Goal: Information Seeking & Learning: Learn about a topic

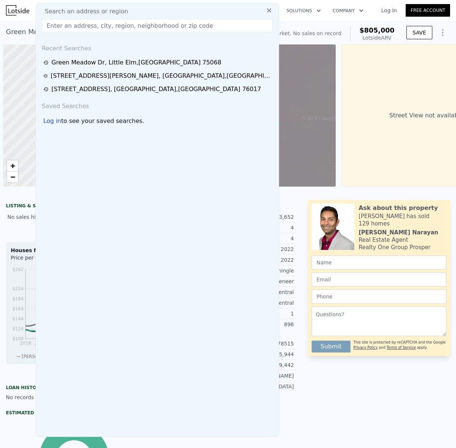
scroll to position [0, 3]
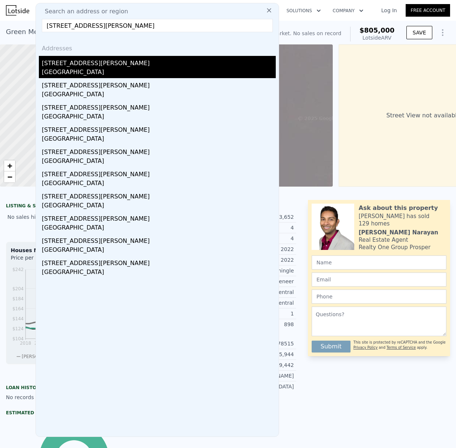
type input "[STREET_ADDRESS][PERSON_NAME]"
click at [61, 63] on div "[STREET_ADDRESS][PERSON_NAME]" at bounding box center [159, 62] width 234 height 12
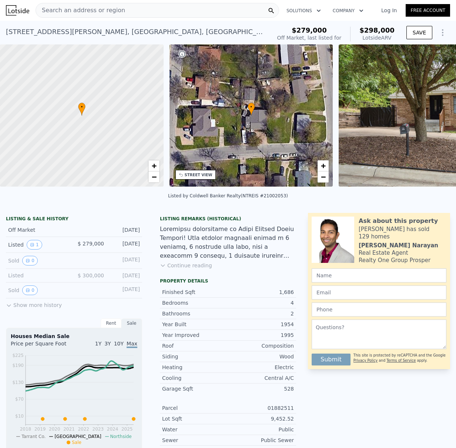
click at [377, 115] on img at bounding box center [445, 115] width 213 height 142
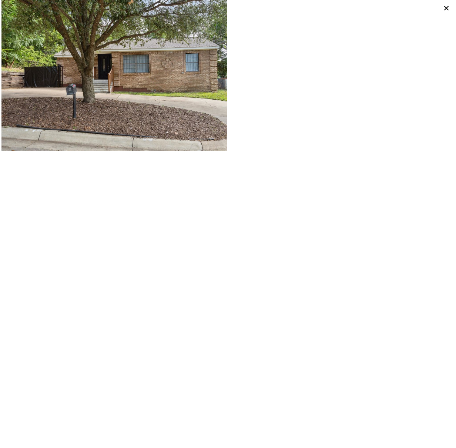
type input "4"
type input "5"
type input "3"
type input "4.5"
type input "2770"
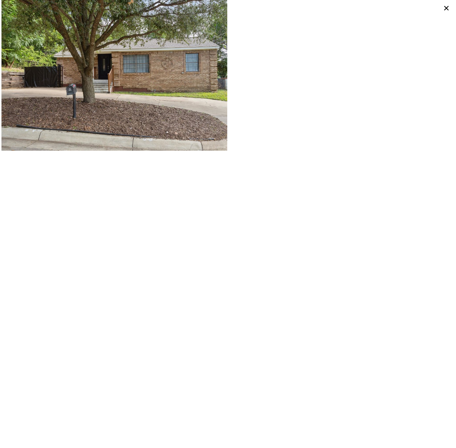
type input "4016"
type input "5963.364"
type input "9321.84"
type input "$ 805,000"
type input "$ 30,000"
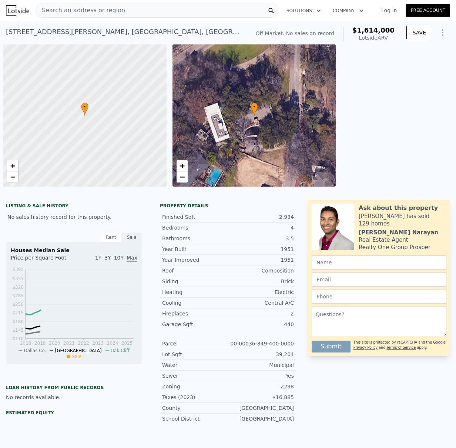
scroll to position [0, 3]
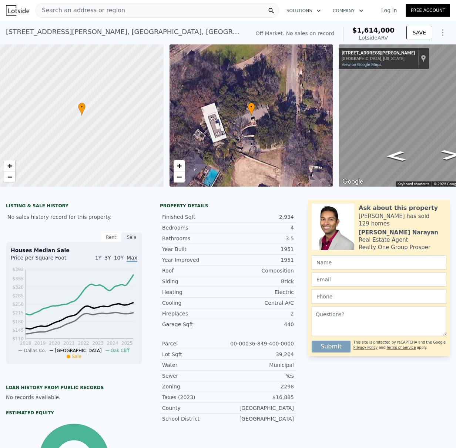
click at [234, 107] on div "• + −" at bounding box center [252, 115] width 164 height 142
click at [177, 165] on span "+" at bounding box center [179, 165] width 5 height 9
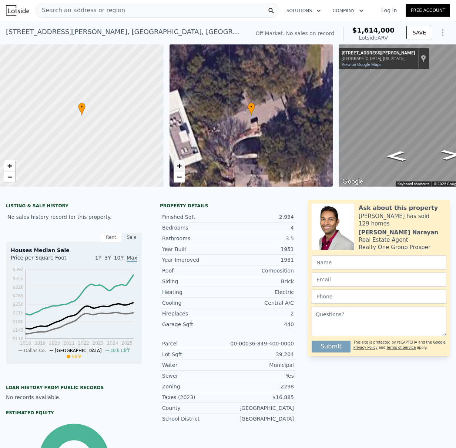
click at [177, 165] on span "+" at bounding box center [179, 165] width 5 height 9
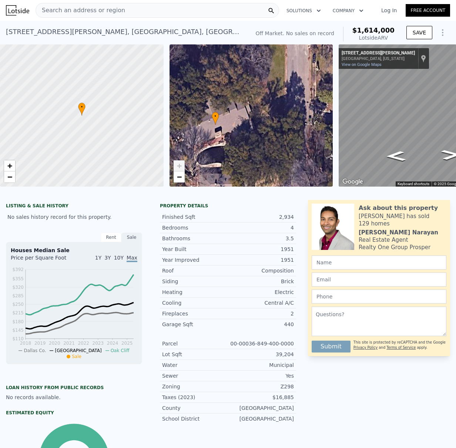
drag, startPoint x: 267, startPoint y: 123, endPoint x: 218, endPoint y: 144, distance: 53.4
click at [218, 144] on div "• + −" at bounding box center [252, 115] width 164 height 142
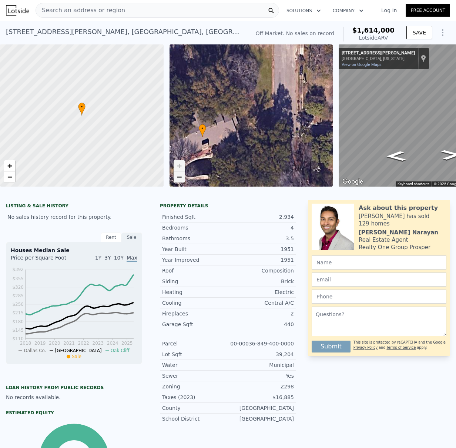
click at [179, 177] on span "−" at bounding box center [179, 176] width 5 height 9
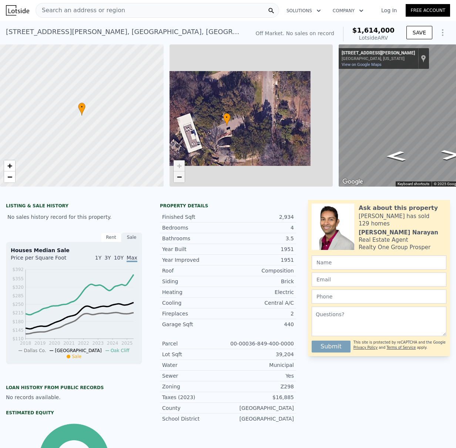
click at [179, 177] on span "−" at bounding box center [179, 176] width 5 height 9
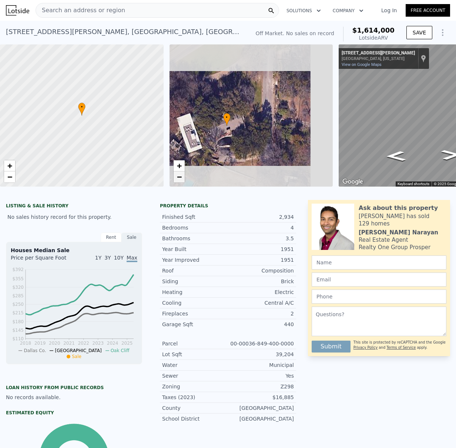
click at [179, 177] on span "−" at bounding box center [179, 176] width 5 height 9
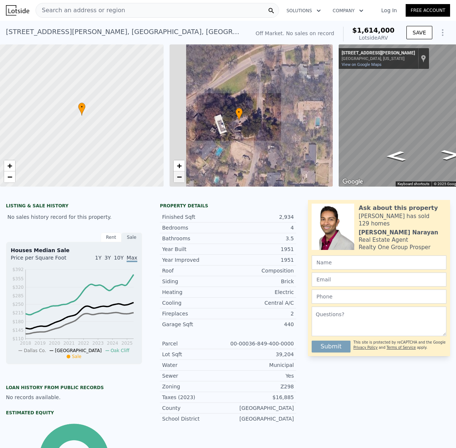
click at [179, 177] on span "−" at bounding box center [179, 176] width 5 height 9
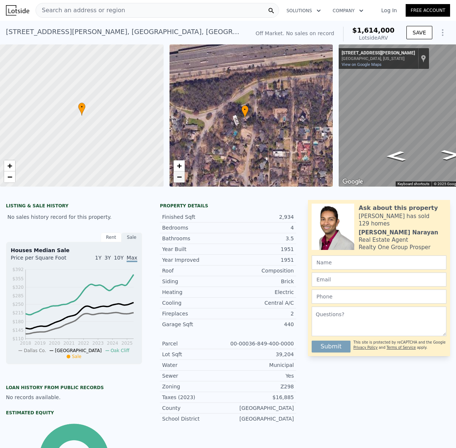
click at [179, 177] on span "−" at bounding box center [179, 176] width 5 height 9
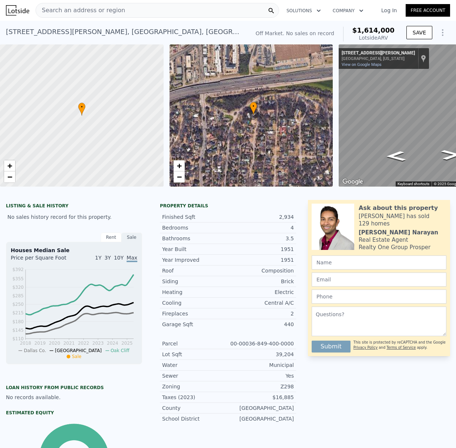
drag, startPoint x: 245, startPoint y: 123, endPoint x: 250, endPoint y: 120, distance: 5.6
click at [250, 120] on div "• + −" at bounding box center [252, 115] width 164 height 142
click at [90, 9] on span "Search an address or region" at bounding box center [80, 10] width 89 height 9
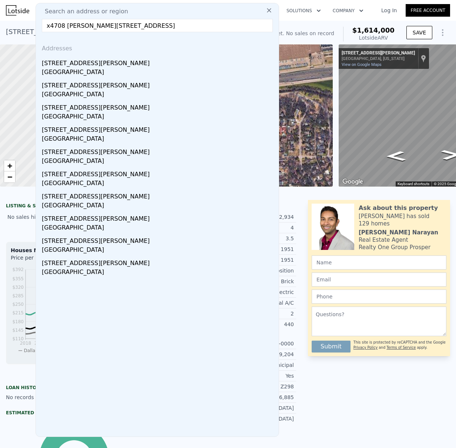
type input "x"
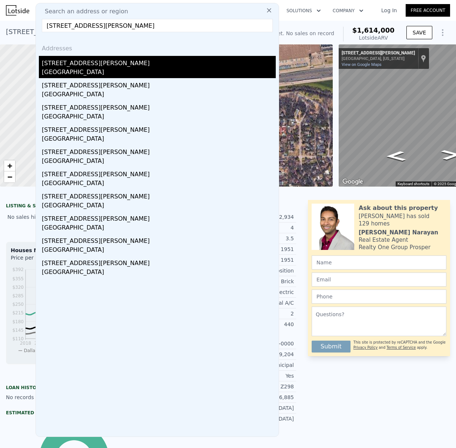
type input "[STREET_ADDRESS][PERSON_NAME]"
click at [61, 65] on div "[STREET_ADDRESS][PERSON_NAME]" at bounding box center [159, 62] width 234 height 12
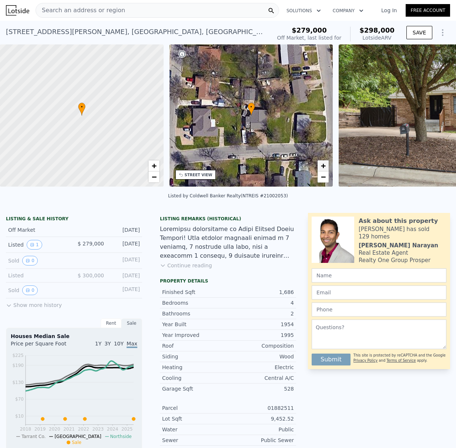
click at [322, 168] on span "+" at bounding box center [323, 165] width 5 height 9
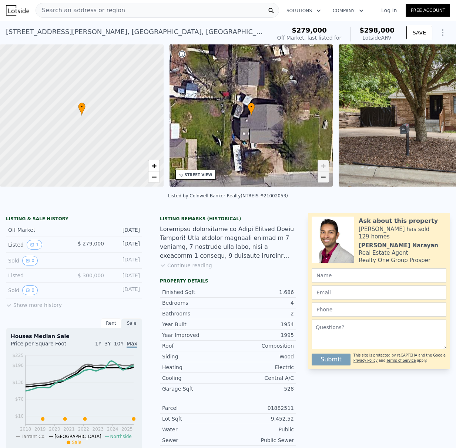
click at [322, 180] on span "−" at bounding box center [323, 176] width 5 height 9
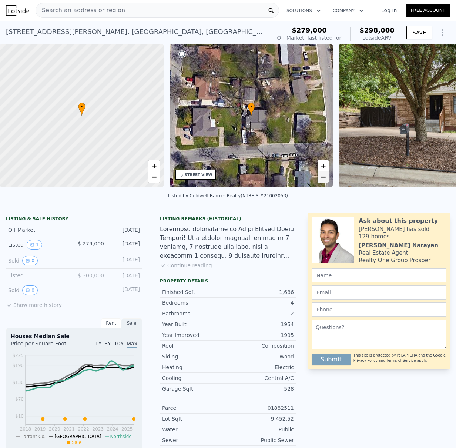
click at [322, 180] on span "−" at bounding box center [323, 176] width 5 height 9
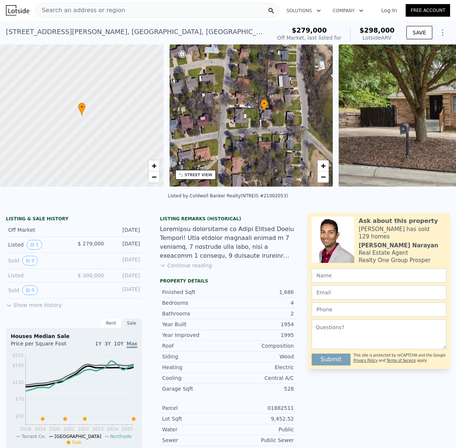
drag, startPoint x: 279, startPoint y: 148, endPoint x: 292, endPoint y: 143, distance: 13.7
click at [292, 143] on div "• + −" at bounding box center [252, 115] width 164 height 142
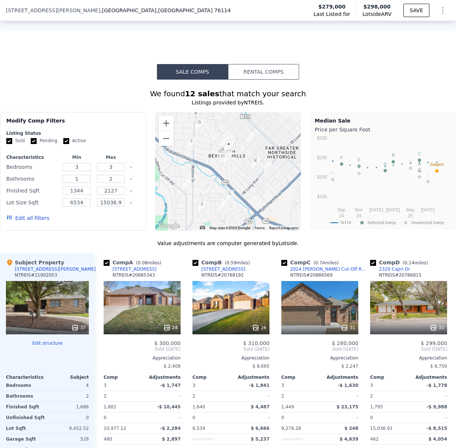
scroll to position [576, 0]
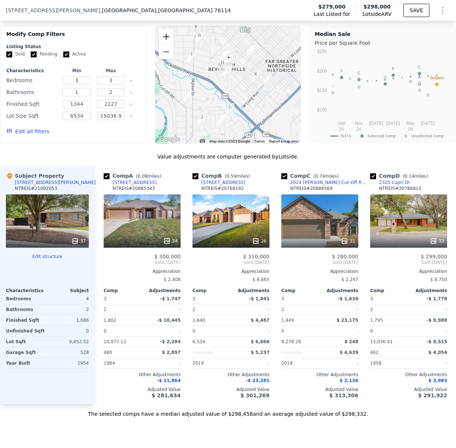
click at [167, 40] on button "Zoom in" at bounding box center [166, 36] width 15 height 15
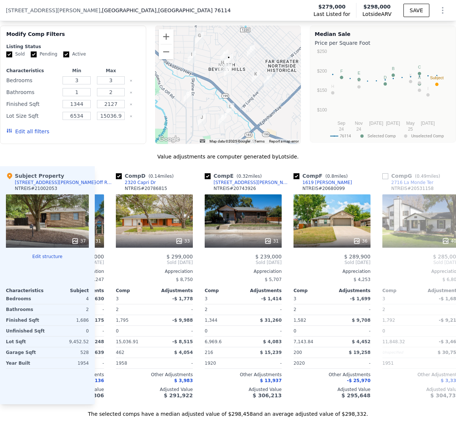
scroll to position [0, 0]
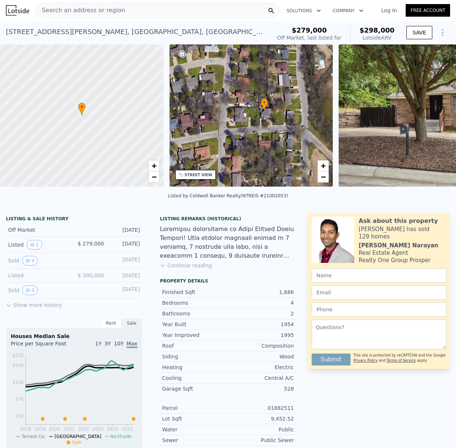
click at [61, 12] on span "Search an address or region" at bounding box center [80, 10] width 89 height 9
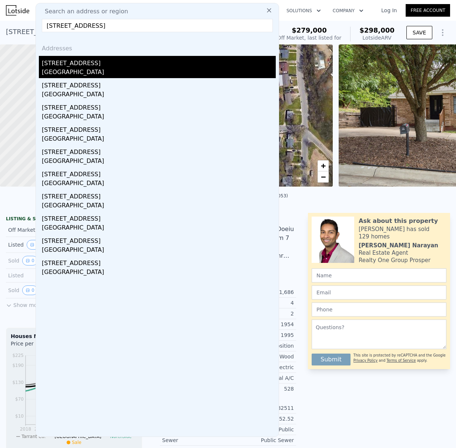
type input "6008 Resort Ridge St, Las Vegas, NV 89130"
click at [63, 64] on div "6008 Resort Ridge St" at bounding box center [159, 62] width 234 height 12
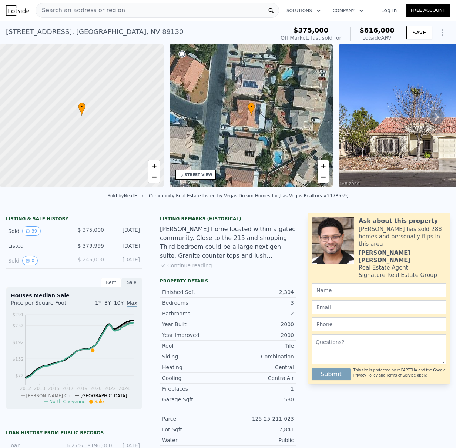
scroll to position [0, 0]
click at [435, 120] on icon at bounding box center [437, 116] width 4 height 7
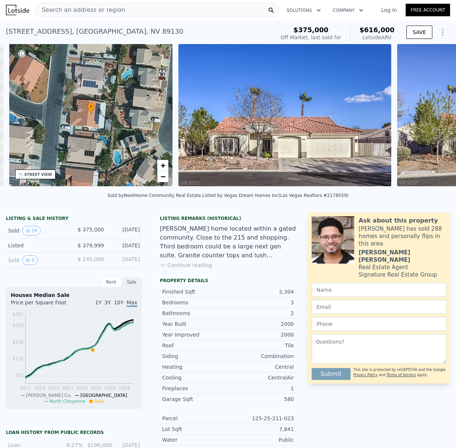
scroll to position [0, 172]
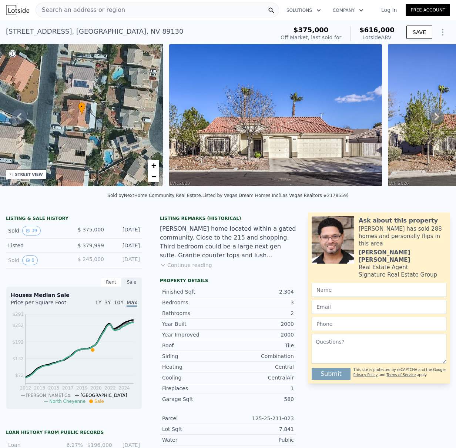
click at [434, 120] on icon at bounding box center [436, 116] width 15 height 15
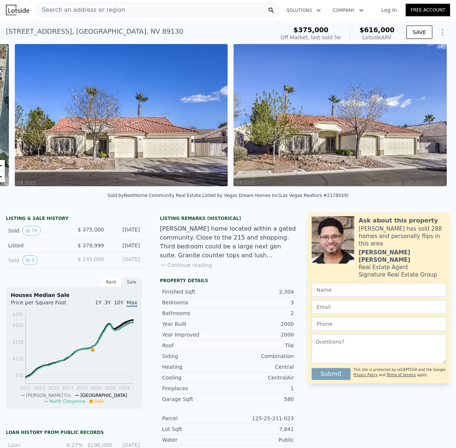
scroll to position [0, 339]
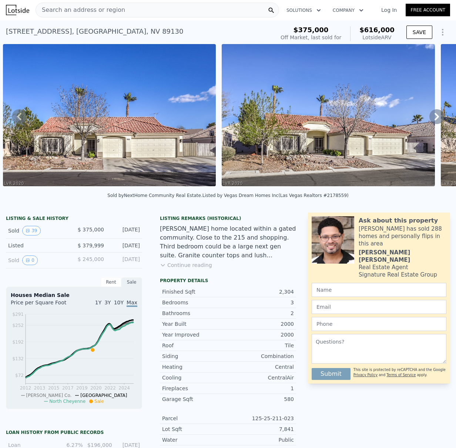
click at [19, 117] on icon at bounding box center [19, 116] width 4 height 7
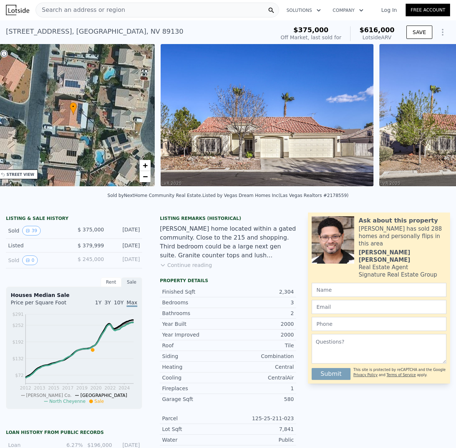
scroll to position [0, 172]
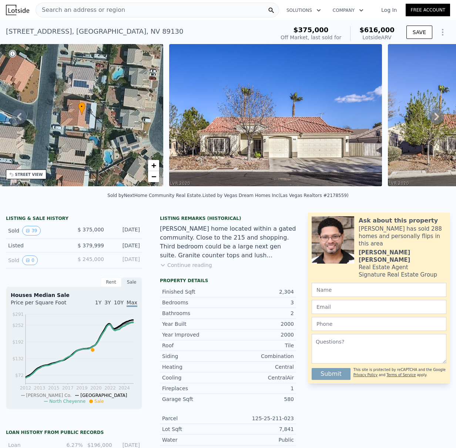
click at [70, 9] on span "Search an address or region" at bounding box center [80, 10] width 89 height 9
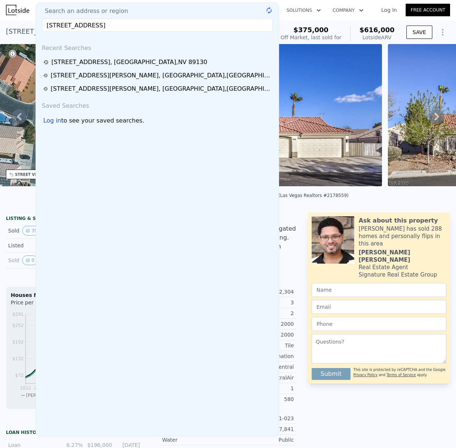
drag, startPoint x: 64, startPoint y: 26, endPoint x: 92, endPoint y: 43, distance: 32.9
click at [64, 26] on input "214 Kalmia Drive Arlington, TX 76018" at bounding box center [157, 25] width 231 height 13
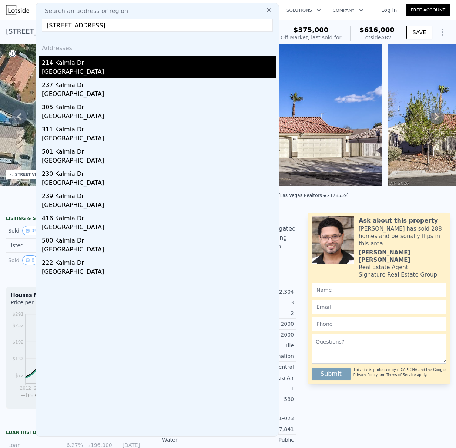
type input "214 Kalmia Drive Arlington, TX 76018"
click at [69, 63] on div "214 Kalmia Dr" at bounding box center [159, 62] width 234 height 12
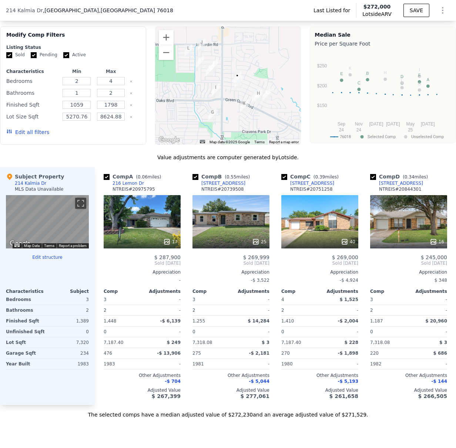
scroll to position [407, 0]
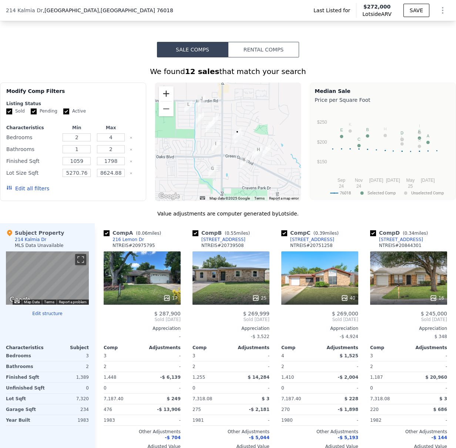
click at [164, 101] on button "Zoom in" at bounding box center [166, 93] width 15 height 15
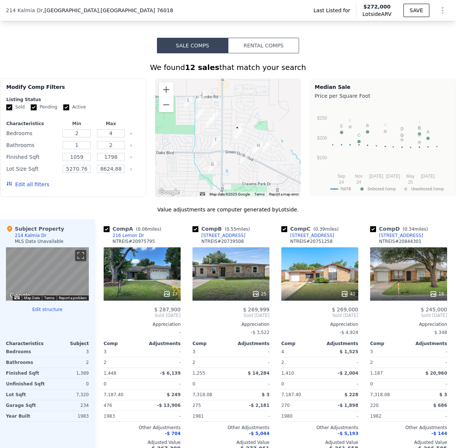
scroll to position [423, 0]
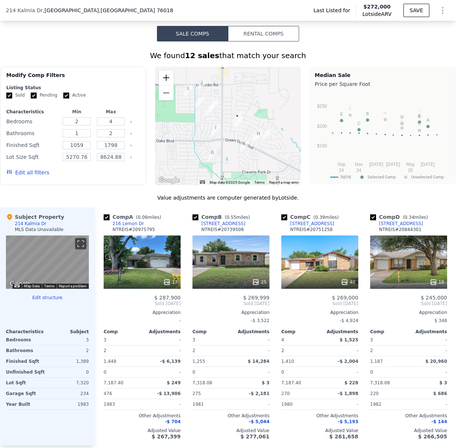
click at [167, 85] on button "Zoom in" at bounding box center [166, 77] width 15 height 15
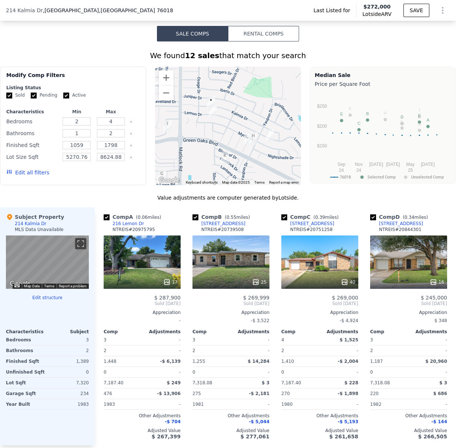
drag, startPoint x: 262, startPoint y: 147, endPoint x: 225, endPoint y: 133, distance: 39.7
click at [225, 133] on div at bounding box center [228, 126] width 146 height 118
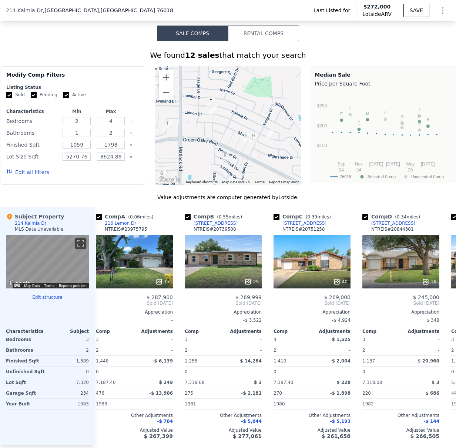
scroll to position [0, 0]
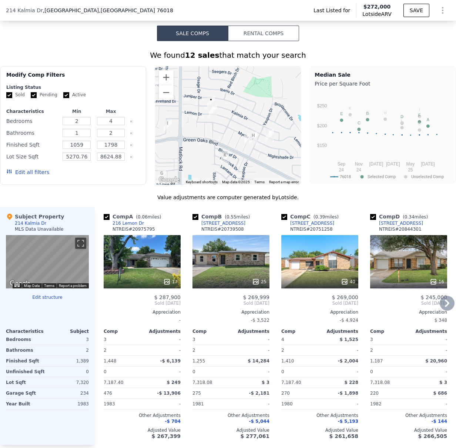
click at [143, 285] on div "17" at bounding box center [142, 281] width 71 height 7
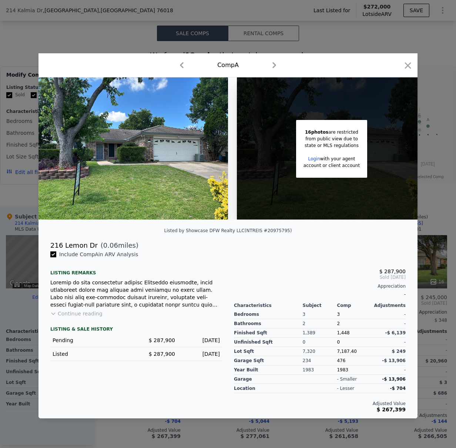
click at [91, 316] on button "Continue reading" at bounding box center [76, 313] width 52 height 7
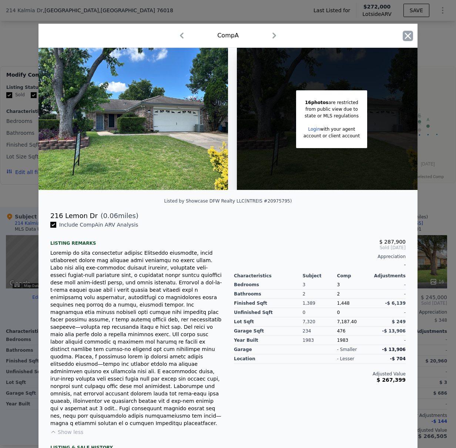
click at [405, 34] on icon "button" at bounding box center [408, 36] width 10 height 10
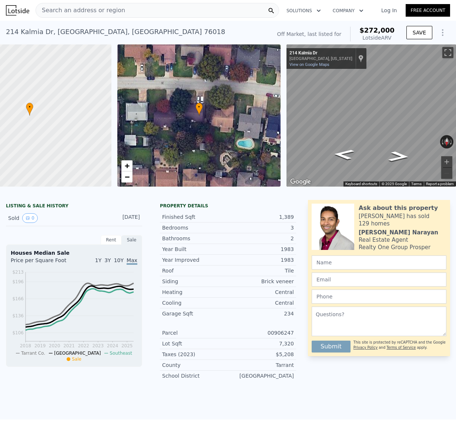
click at [63, 14] on span "Search an address or region" at bounding box center [80, 10] width 89 height 9
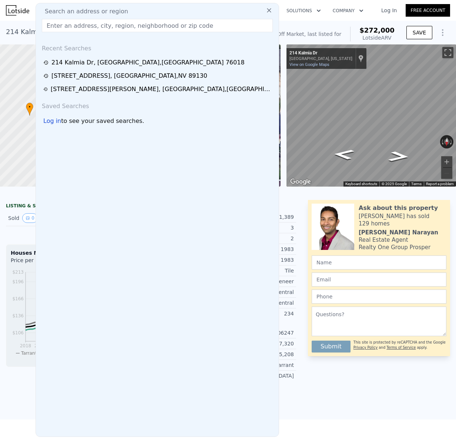
type input "https://www.zillow.com/homedetails/1525-Murray-Dr-Garland-TX-75042/27012677_zpi…"
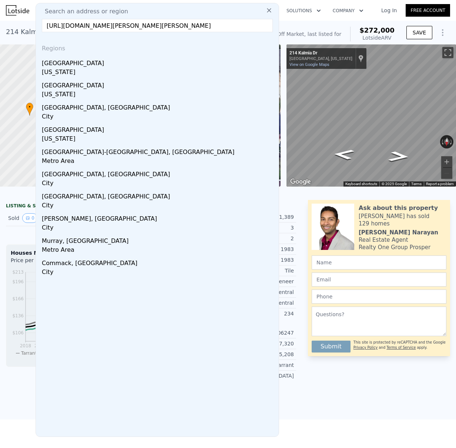
click at [71, 26] on input "https://www.zillow.com/homedetails/1525-Murray-Dr-Garland-TX-75042/27012677_zpi…" at bounding box center [157, 25] width 231 height 13
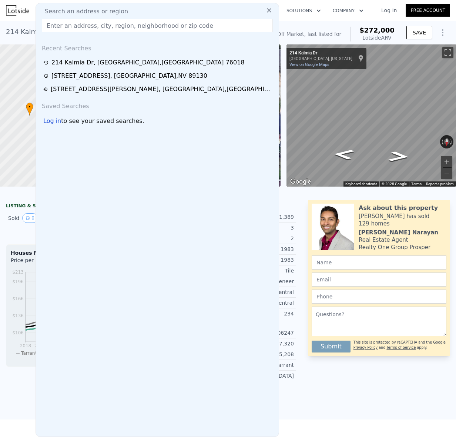
paste input "1525 Murray Dr. Garland T. 75042"
type input "1525 Murray Dr. Garland T. 75042"
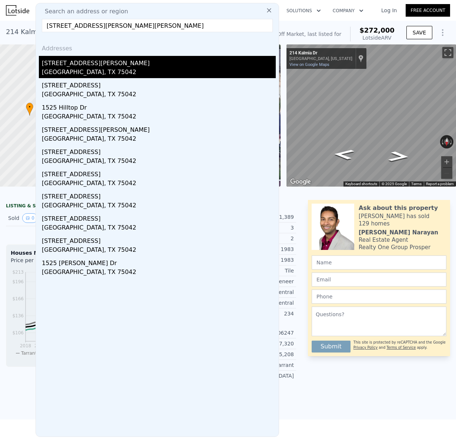
click at [71, 65] on div "1525 Murray Dr" at bounding box center [159, 62] width 234 height 12
